Goal: Transaction & Acquisition: Purchase product/service

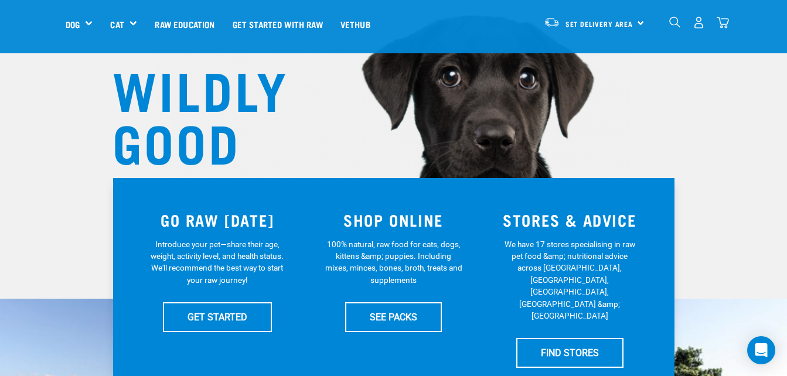
scroll to position [91, 0]
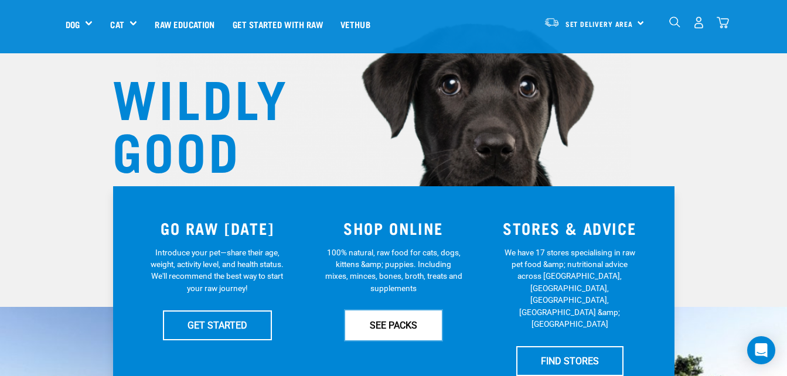
click at [380, 319] on link "SEE PACKS" at bounding box center [393, 325] width 97 height 29
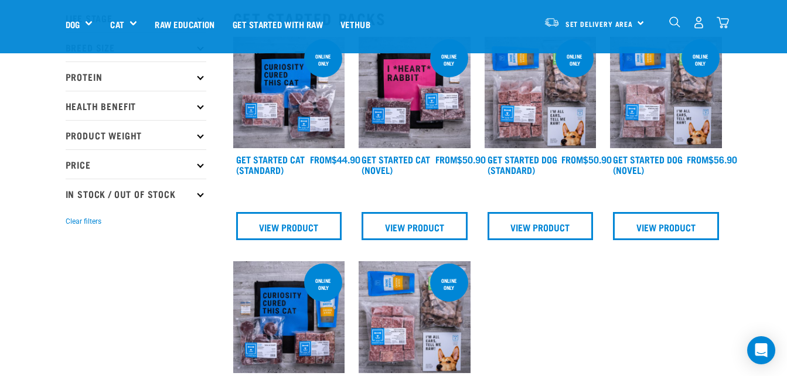
scroll to position [87, 0]
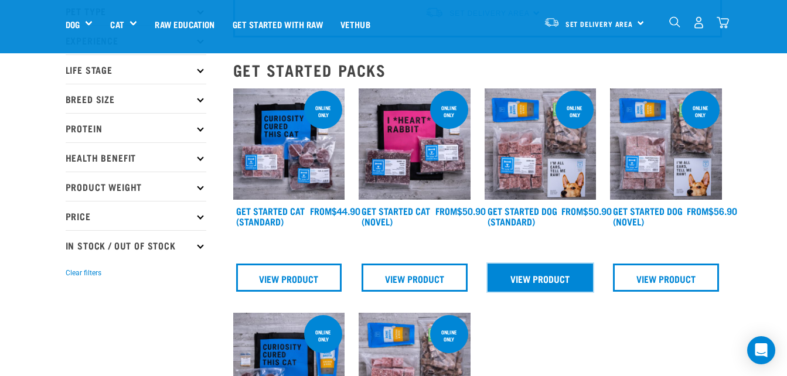
click at [548, 276] on link "View Product" at bounding box center [541, 278] width 106 height 28
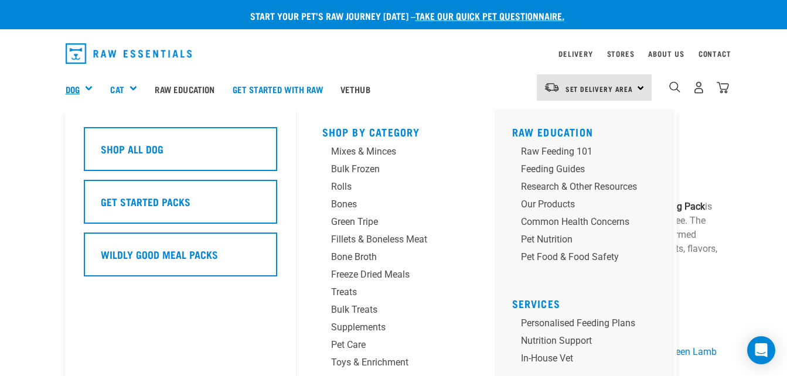
click at [76, 91] on link "Dog" at bounding box center [73, 89] width 14 height 13
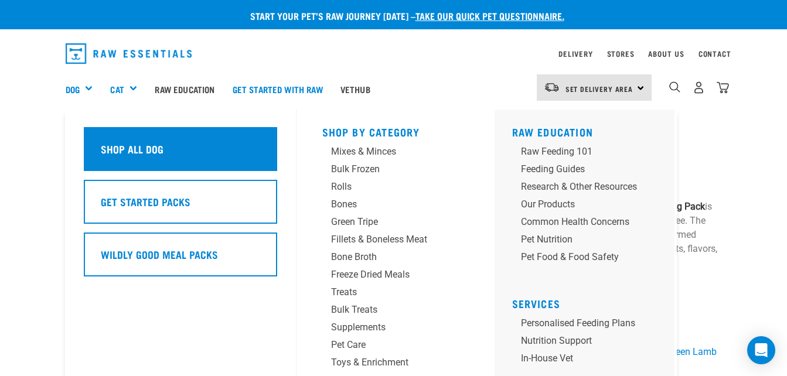
click at [137, 152] on h5 "Shop All Dog" at bounding box center [132, 148] width 63 height 15
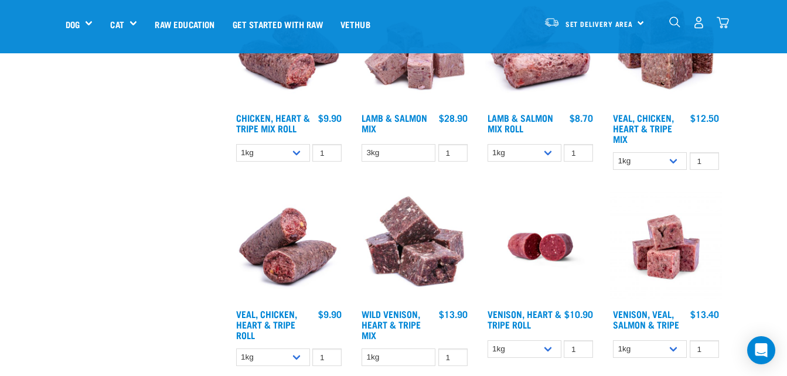
scroll to position [1289, 0]
